Goal: Obtain resource: Obtain resource

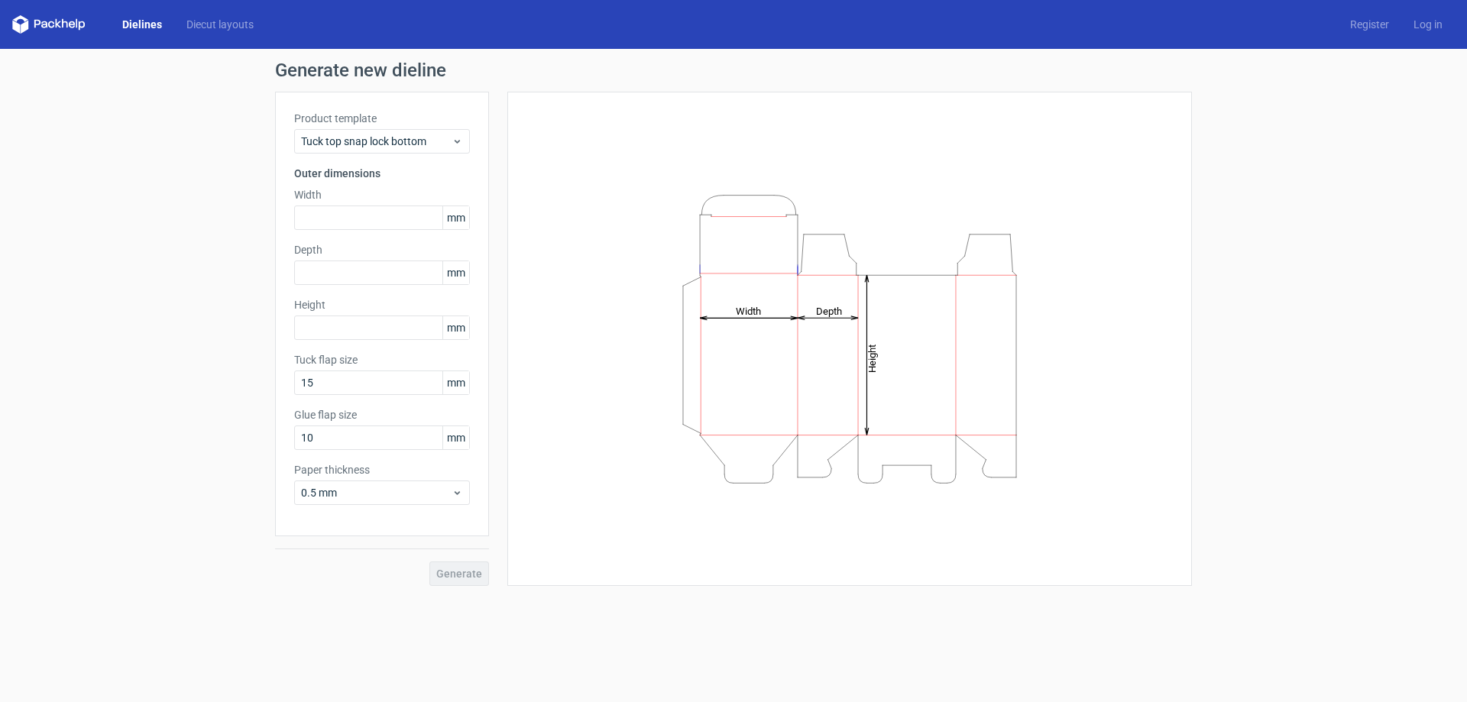
drag, startPoint x: 788, startPoint y: 360, endPoint x: 673, endPoint y: 334, distance: 117.5
click at [673, 334] on icon "Height Depth Width" at bounding box center [849, 339] width 458 height 306
click at [716, 319] on icon "Height Depth Width" at bounding box center [849, 339] width 458 height 306
drag, startPoint x: 734, startPoint y: 302, endPoint x: 743, endPoint y: 308, distance: 10.4
click at [736, 302] on icon "Height Depth Width" at bounding box center [849, 339] width 458 height 306
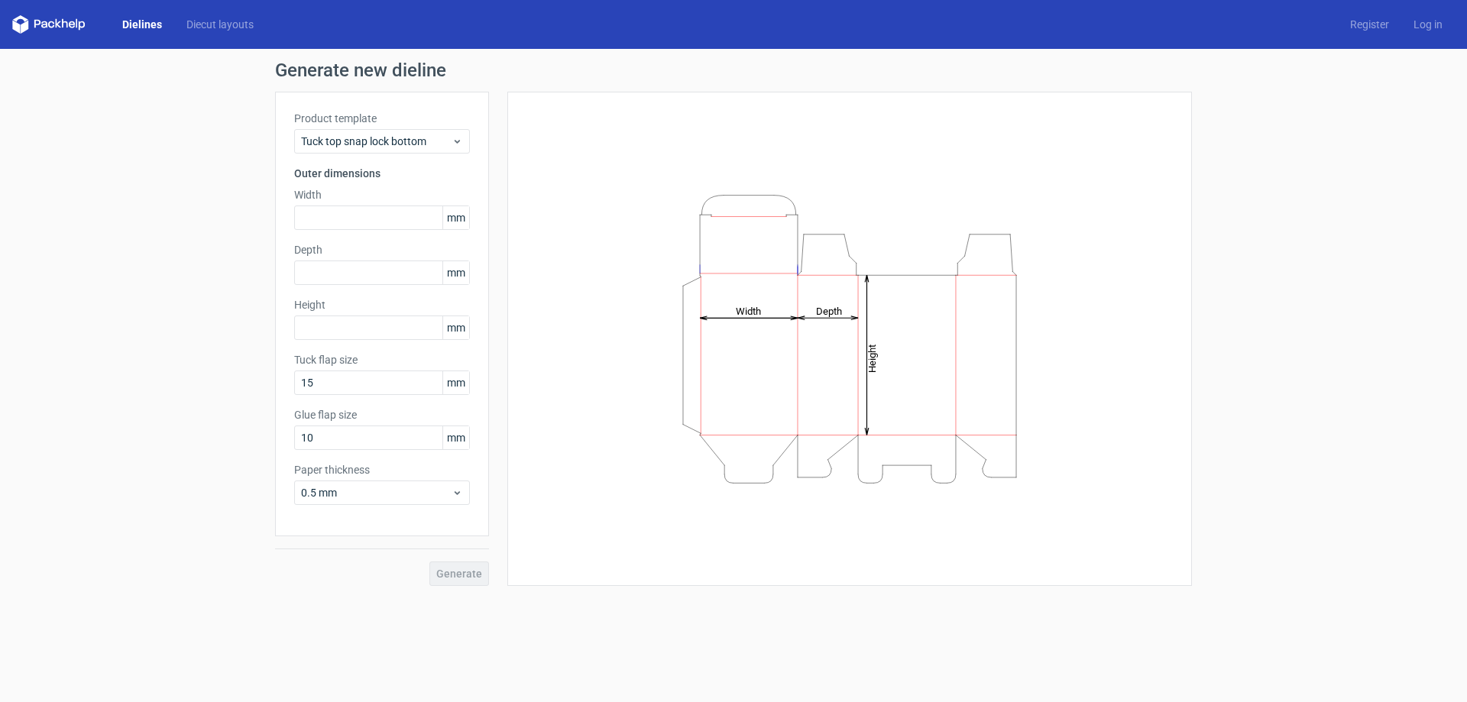
click at [743, 308] on tspan "Width" at bounding box center [748, 310] width 25 height 11
click at [625, 274] on icon "Height Depth Width" at bounding box center [849, 339] width 458 height 306
click at [148, 24] on link "Dielines" at bounding box center [142, 24] width 64 height 15
